Goal: Information Seeking & Learning: Find specific fact

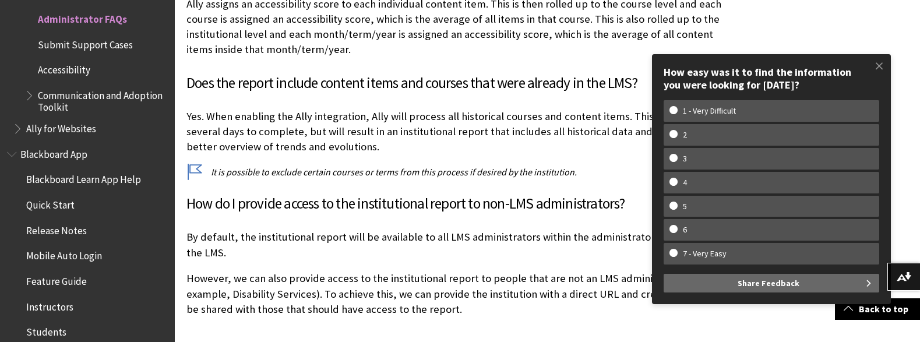
scroll to position [10043, 0]
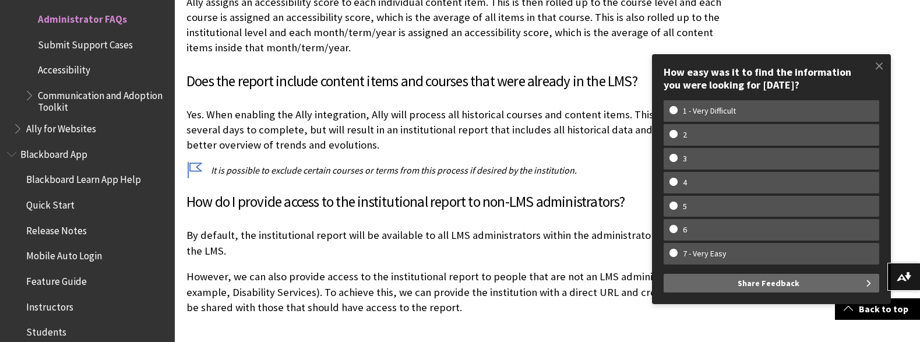
click at [298, 269] on p "However, we can also provide access to the institutional report to people that …" at bounding box center [460, 292] width 549 height 46
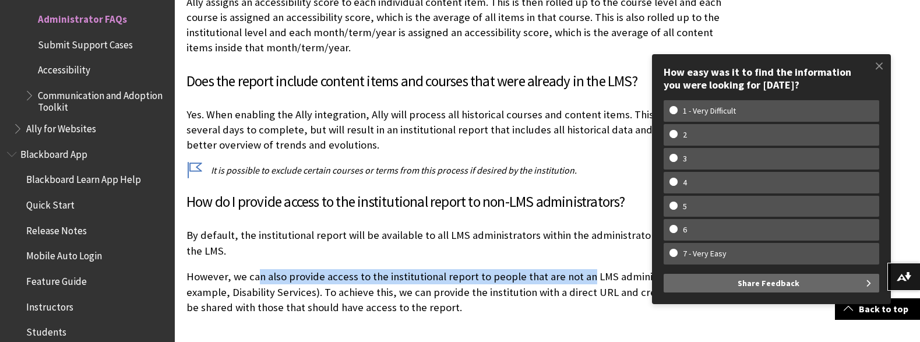
drag, startPoint x: 257, startPoint y: 193, endPoint x: 585, endPoint y: 192, distance: 328.5
click at [582, 269] on p "However, we can also provide access to the institutional report to people that …" at bounding box center [460, 292] width 549 height 46
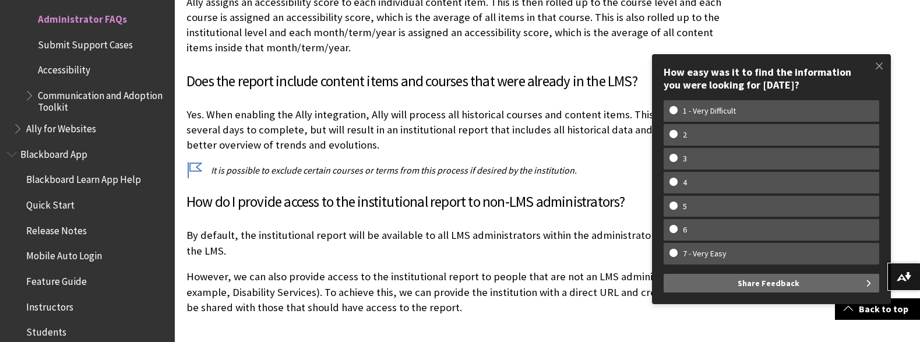
click at [582, 269] on p "However, we can also provide access to the institutional report to people that …" at bounding box center [460, 292] width 549 height 46
click at [881, 68] on span at bounding box center [879, 66] width 24 height 24
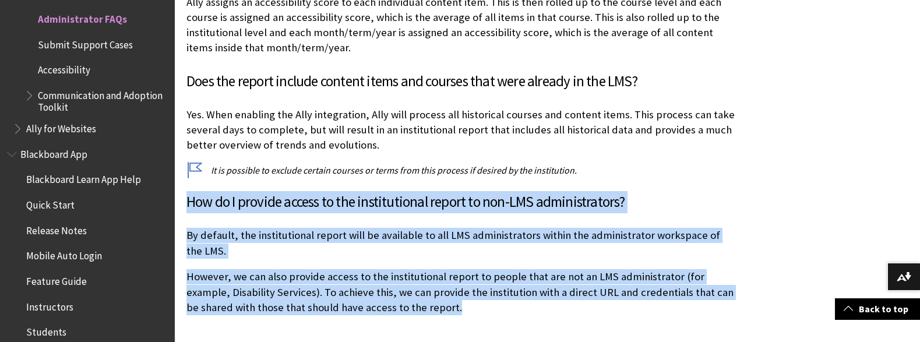
drag, startPoint x: 457, startPoint y: 229, endPoint x: 185, endPoint y: 119, distance: 293.2
copy div "How do I provide access to the institutional report to non-LMS administrators? …"
